Goal: Task Accomplishment & Management: Complete application form

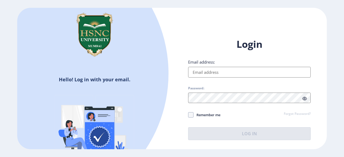
click at [221, 73] on input "Email address:" at bounding box center [249, 72] width 123 height 11
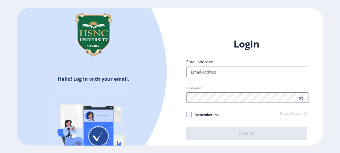
type input "[EMAIL_ADDRESS][DOMAIN_NAME]"
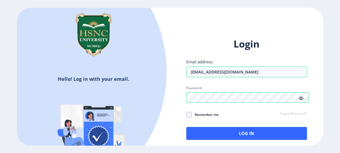
click at [214, 117] on span "Remember me" at bounding box center [205, 115] width 27 height 6
click at [186, 115] on input "Remember me" at bounding box center [186, 115] width 0 height 0
checkbox input "true"
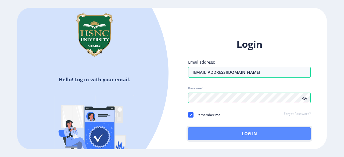
click at [232, 133] on button "Log In" at bounding box center [249, 133] width 123 height 13
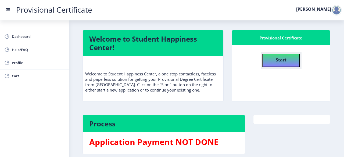
click at [279, 58] on b "Start" at bounding box center [281, 60] width 11 height 6
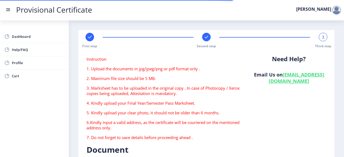
type textarea "[STREET_ADDRESS][PERSON_NAME][PERSON_NAME][PERSON_NAME]"
type input "201003"
type input "Meerut Road SO"
type input "[GEOGRAPHIC_DATA]"
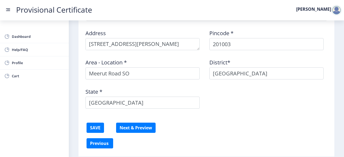
scroll to position [202, 0]
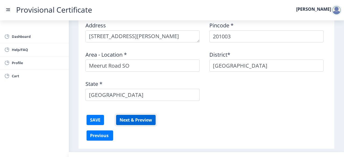
click at [130, 120] on button "Next & Preview" at bounding box center [136, 120] width 40 height 10
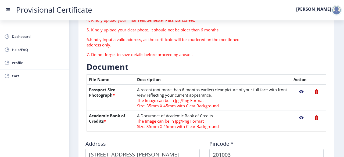
scroll to position [84, 0]
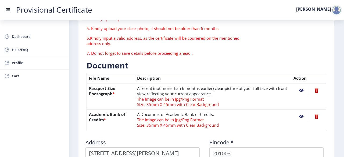
click at [313, 92] on nb-action at bounding box center [316, 91] width 15 height 10
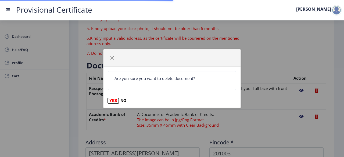
click at [113, 99] on button "YES" at bounding box center [113, 100] width 11 height 5
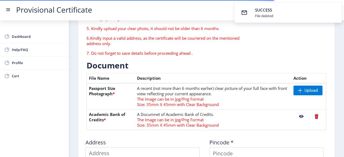
click at [314, 116] on nb-action at bounding box center [316, 117] width 15 height 10
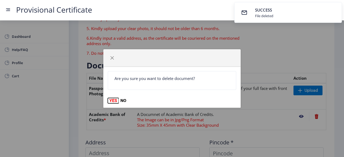
click at [110, 99] on button "YES" at bounding box center [113, 100] width 11 height 5
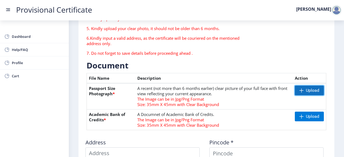
click at [309, 90] on span "Upload" at bounding box center [312, 90] width 13 height 5
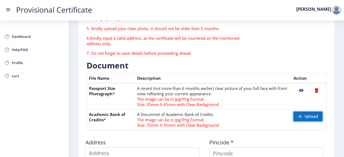
click at [303, 119] on span "Upload" at bounding box center [307, 117] width 29 height 10
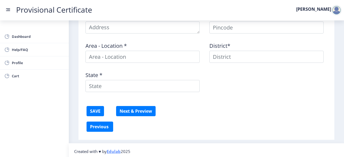
scroll to position [212, 0]
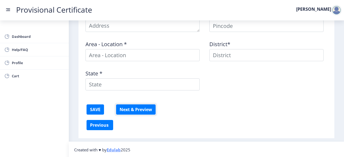
click at [128, 110] on button "Next & Preview" at bounding box center [136, 110] width 40 height 10
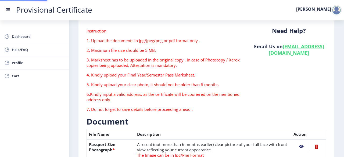
scroll to position [0, 0]
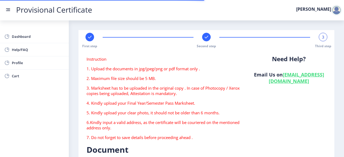
click at [86, 40] on div "First step" at bounding box center [89, 41] width 9 height 16
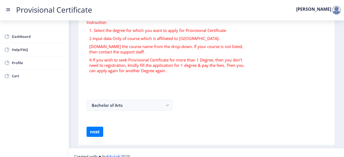
scroll to position [44, 0]
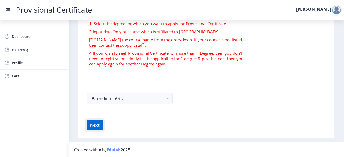
click at [92, 125] on button "next" at bounding box center [95, 125] width 17 height 10
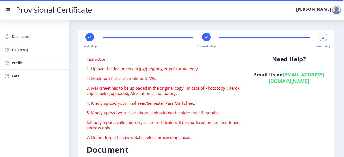
type textarea "[STREET_ADDRESS][PERSON_NAME][PERSON_NAME][PERSON_NAME]"
type input "201003"
type input "Meerut Road SO"
type input "[GEOGRAPHIC_DATA]"
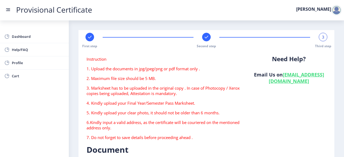
click at [205, 36] on rect at bounding box center [206, 36] width 5 height 5
select select "B+"
select select "June"
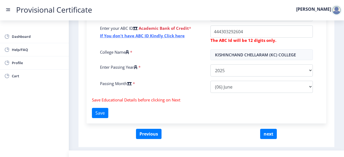
scroll to position [223, 0]
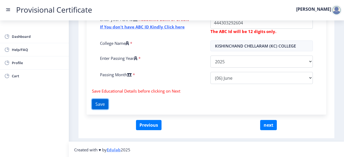
click at [93, 108] on button "Save" at bounding box center [100, 104] width 16 height 10
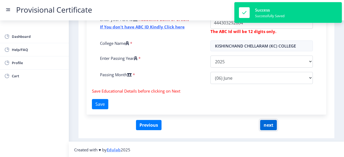
click at [267, 123] on button "next" at bounding box center [268, 125] width 17 height 10
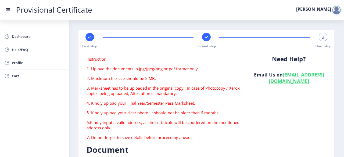
type textarea "[STREET_ADDRESS][PERSON_NAME][PERSON_NAME][PERSON_NAME]"
type input "201003"
type input "Meerut Road SO"
type input "[GEOGRAPHIC_DATA]"
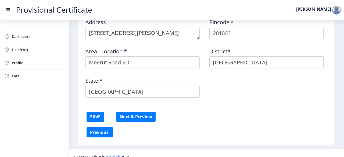
scroll to position [212, 0]
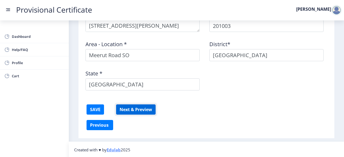
click at [144, 109] on button "Next & Preview" at bounding box center [136, 110] width 40 height 10
click at [135, 109] on button "Next & Preview" at bounding box center [136, 110] width 40 height 10
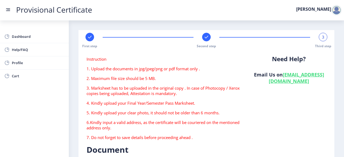
click at [85, 42] on div "First step" at bounding box center [89, 41] width 9 height 16
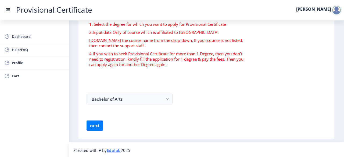
scroll to position [44, 0]
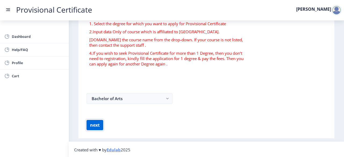
click at [98, 127] on button "next" at bounding box center [95, 125] width 17 height 10
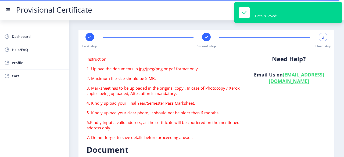
type textarea "[STREET_ADDRESS][PERSON_NAME][PERSON_NAME][PERSON_NAME]"
type input "201003"
type input "Meerut Road SO"
type input "[GEOGRAPHIC_DATA]"
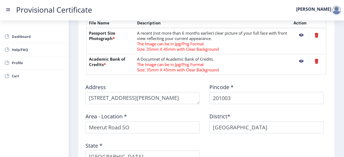
scroll to position [129, 0]
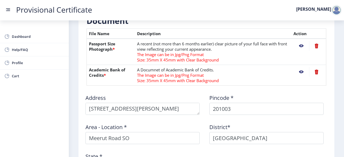
click at [301, 46] on nb-action at bounding box center [301, 46] width 16 height 10
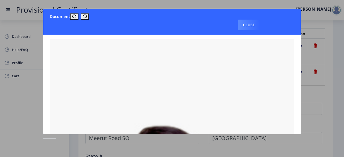
click at [253, 23] on button "Close" at bounding box center [249, 25] width 22 height 11
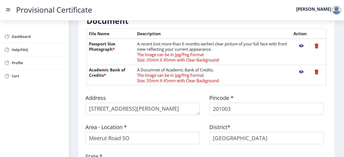
click at [282, 86] on form "Instruction 1. Upload the documents in jpg/jpeg/png or pdf format only . 2. Max…" at bounding box center [207, 65] width 240 height 276
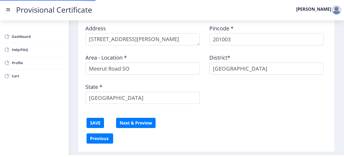
scroll to position [212, 0]
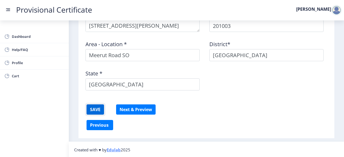
click at [87, 109] on button "SAVE" at bounding box center [95, 110] width 17 height 10
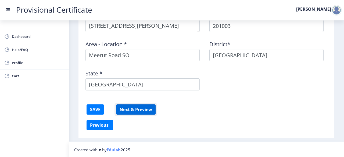
click at [136, 112] on button "Next & Preview" at bounding box center [136, 110] width 40 height 10
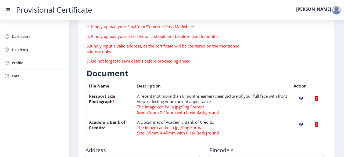
scroll to position [75, 0]
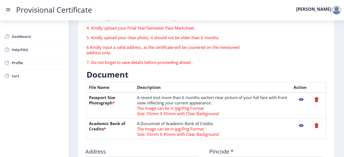
click at [298, 123] on nb-action at bounding box center [301, 126] width 16 height 10
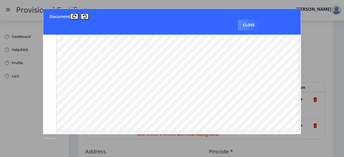
scroll to position [412, 0]
click at [245, 25] on button "Close" at bounding box center [249, 25] width 22 height 11
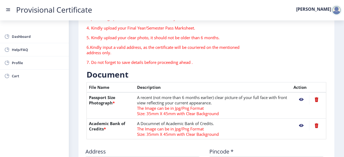
click at [172, 37] on p "5. Kindly upload your clear photo, it should not be older than 6 months." at bounding box center [165, 37] width 157 height 5
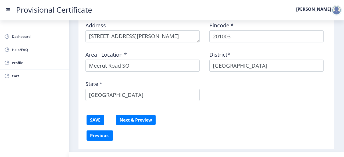
scroll to position [212, 0]
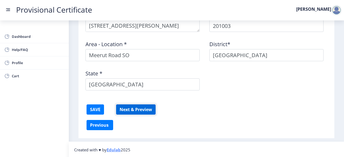
click at [141, 106] on button "Next & Preview" at bounding box center [136, 110] width 40 height 10
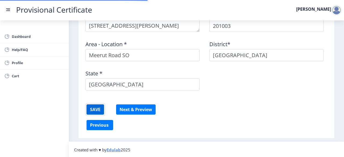
click at [99, 105] on button "SAVE" at bounding box center [95, 110] width 17 height 10
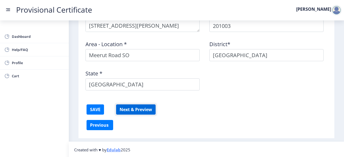
click at [150, 108] on button "Next & Preview" at bounding box center [136, 110] width 40 height 10
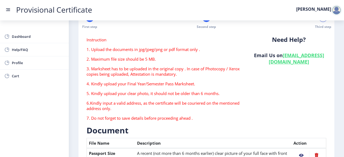
scroll to position [0, 0]
